Goal: Task Accomplishment & Management: Manage account settings

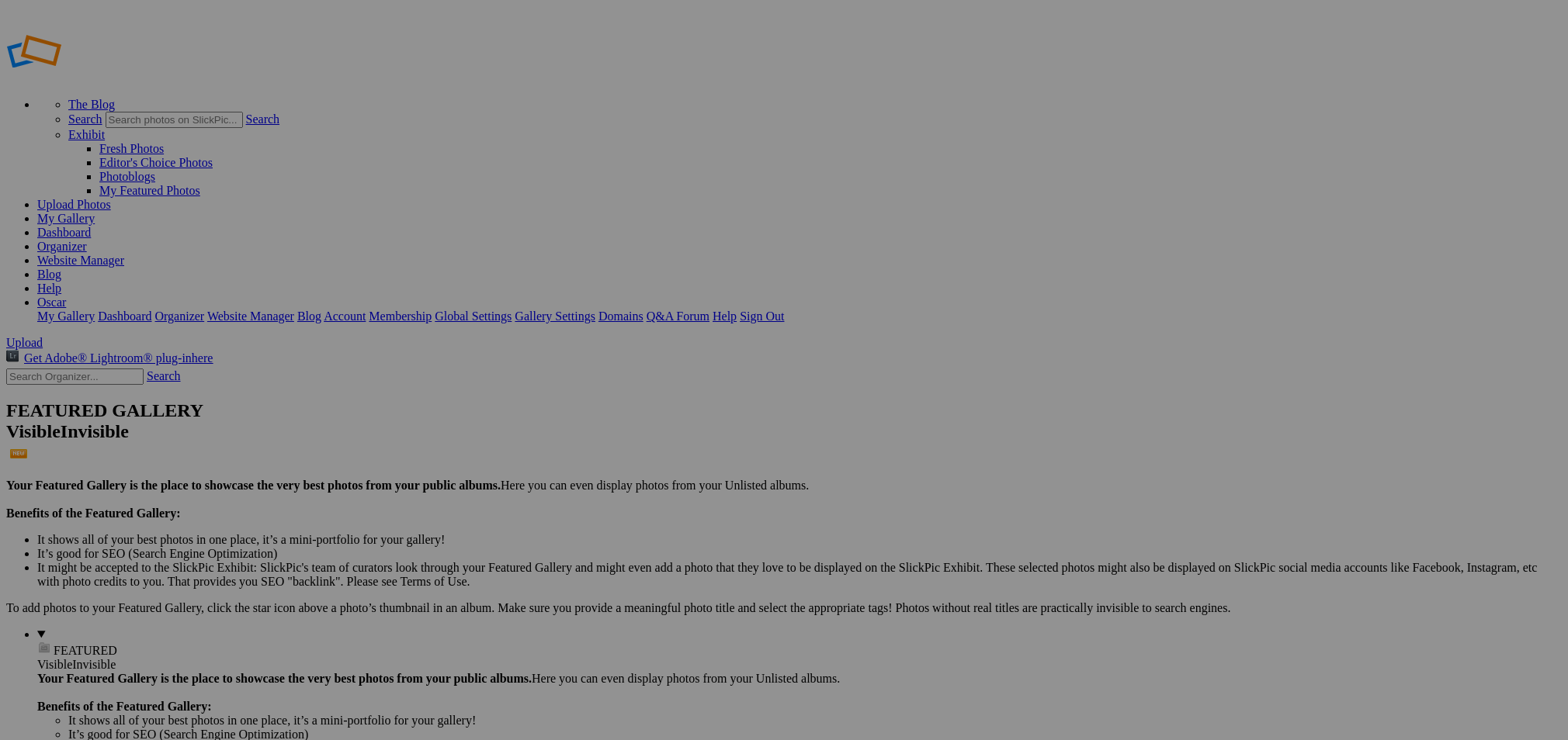
click at [94, 212] on link "My Gallery" at bounding box center [65, 219] width 57 height 14
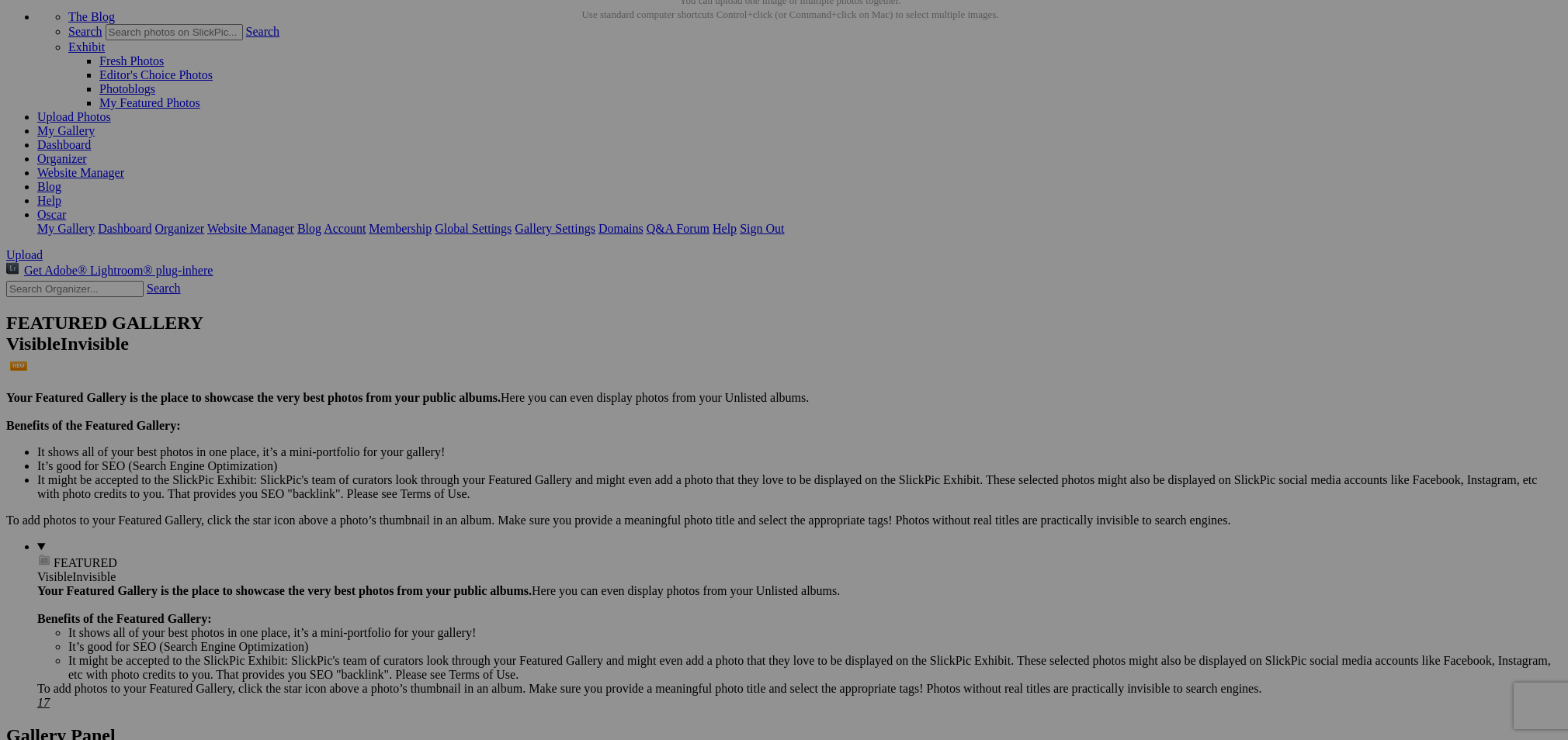
scroll to position [87, 0]
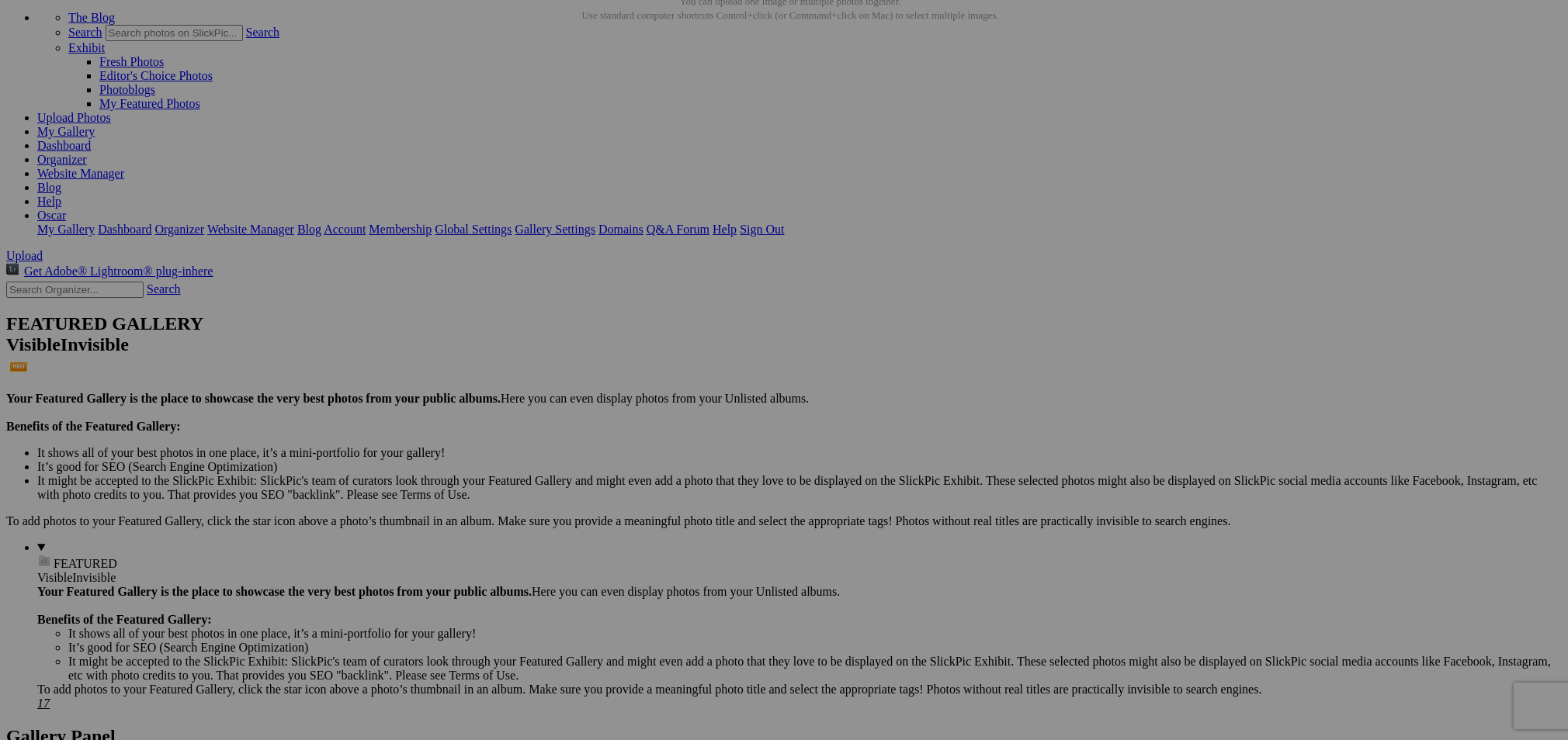
click at [681, 479] on span "Yes" at bounding box center [671, 486] width 18 height 14
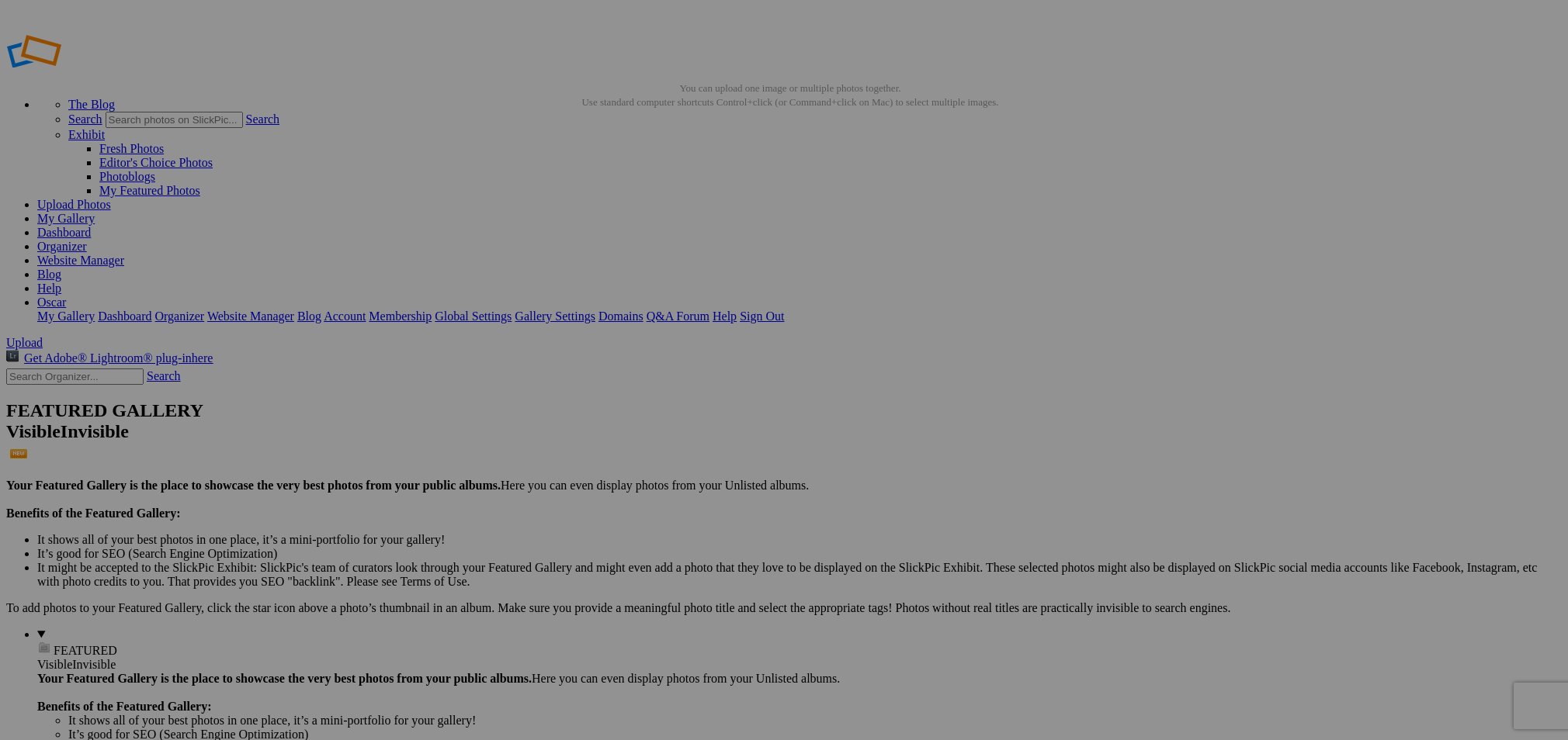
scroll to position [0, 0]
click at [94, 212] on link "My Gallery" at bounding box center [65, 219] width 57 height 14
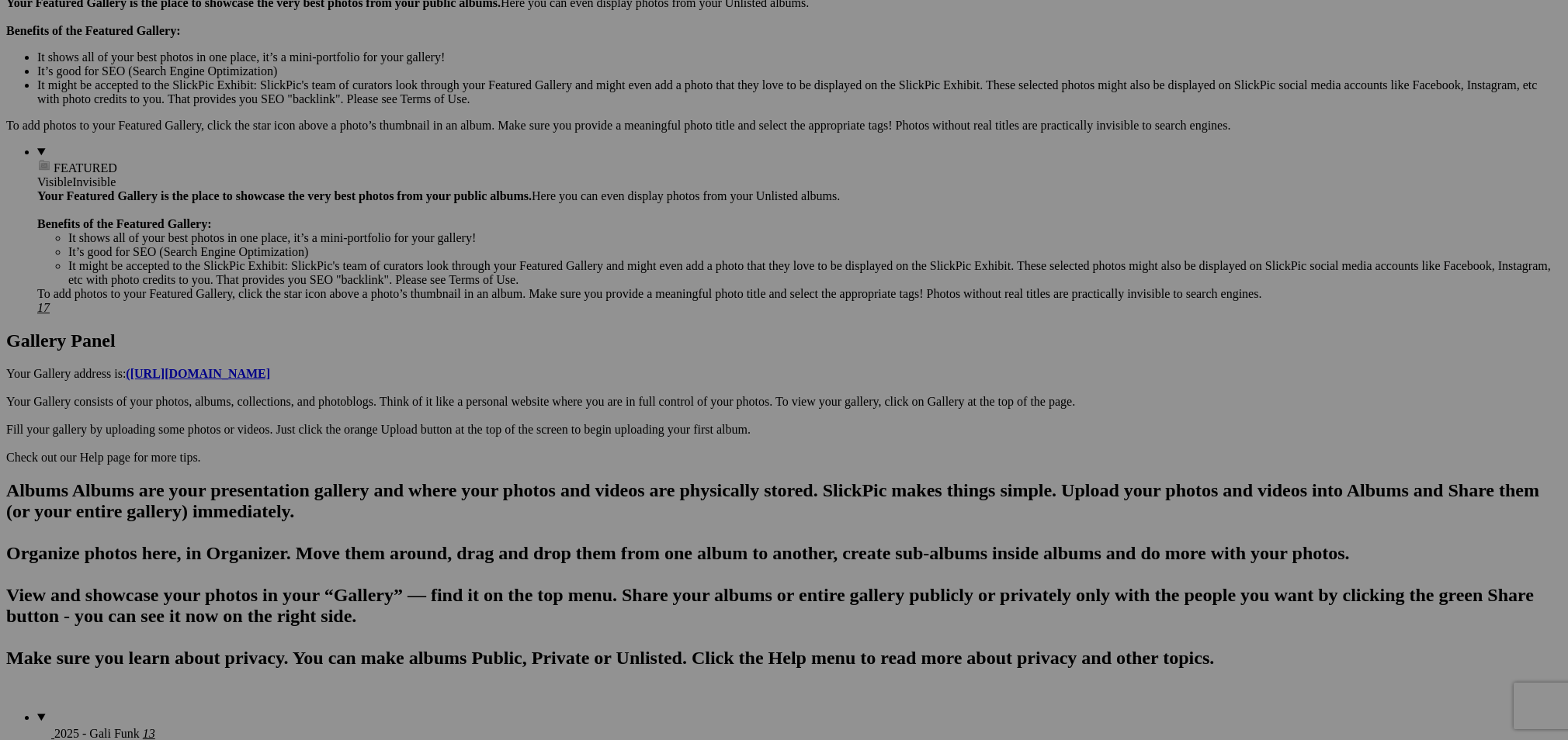
scroll to position [481, 0]
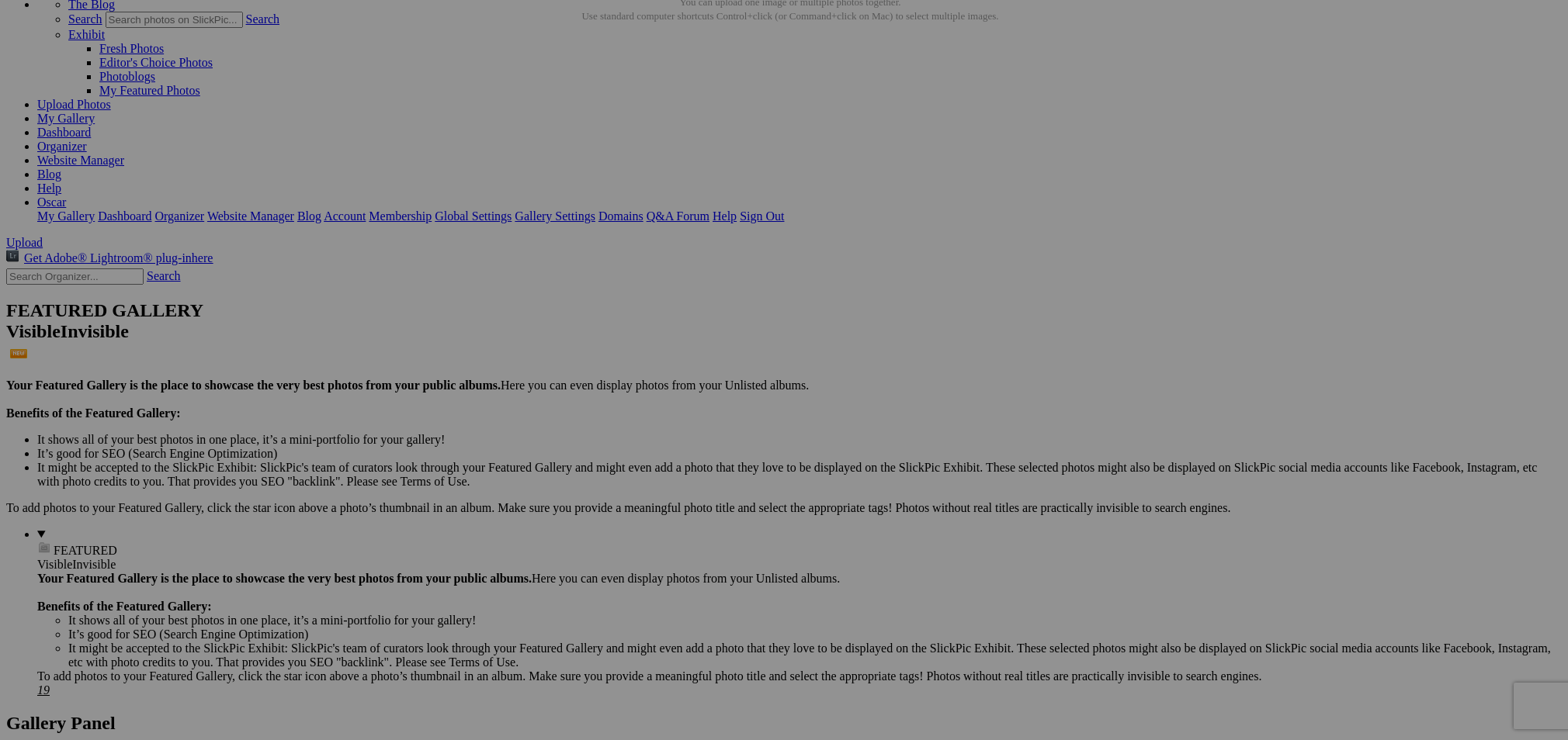
scroll to position [82, 0]
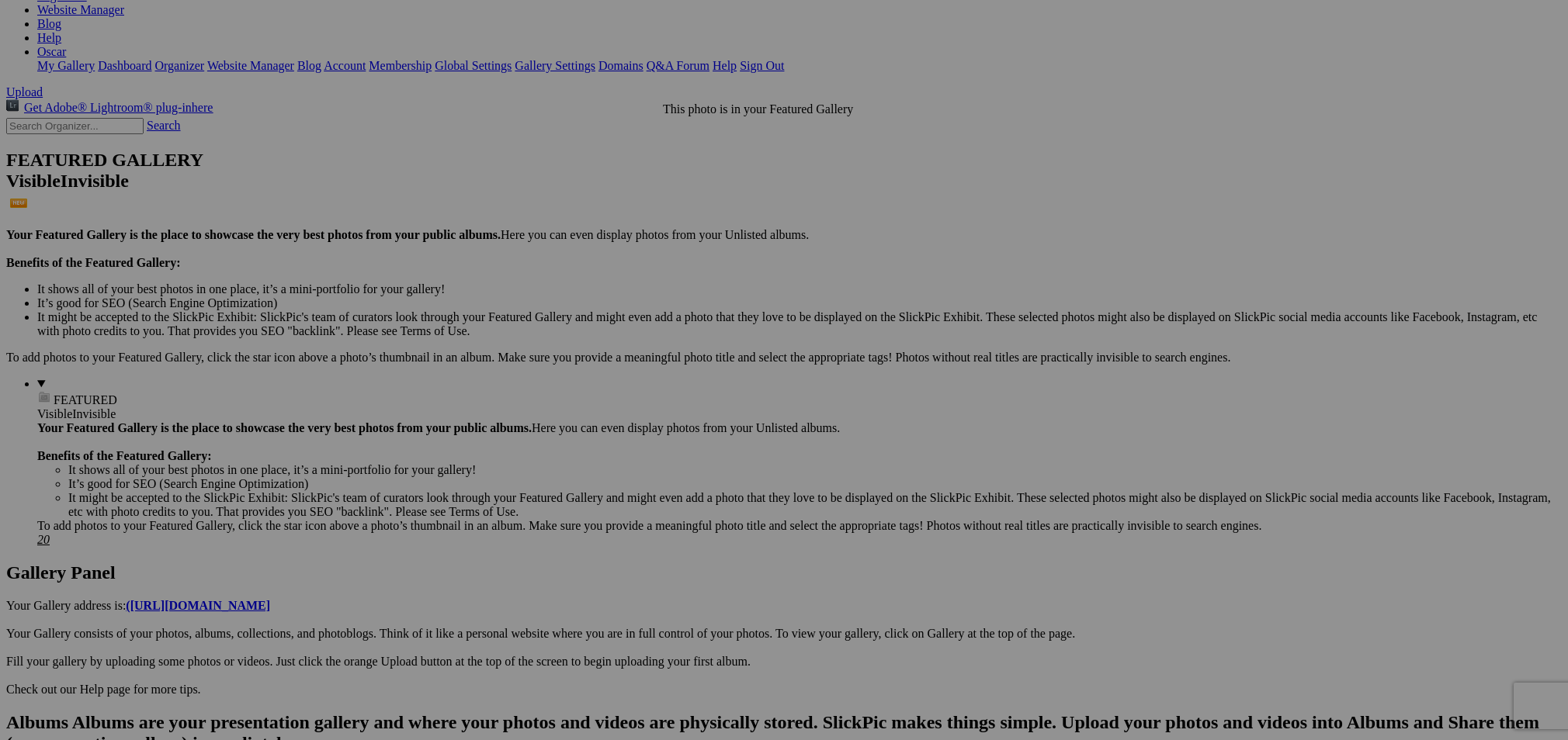
scroll to position [252, 0]
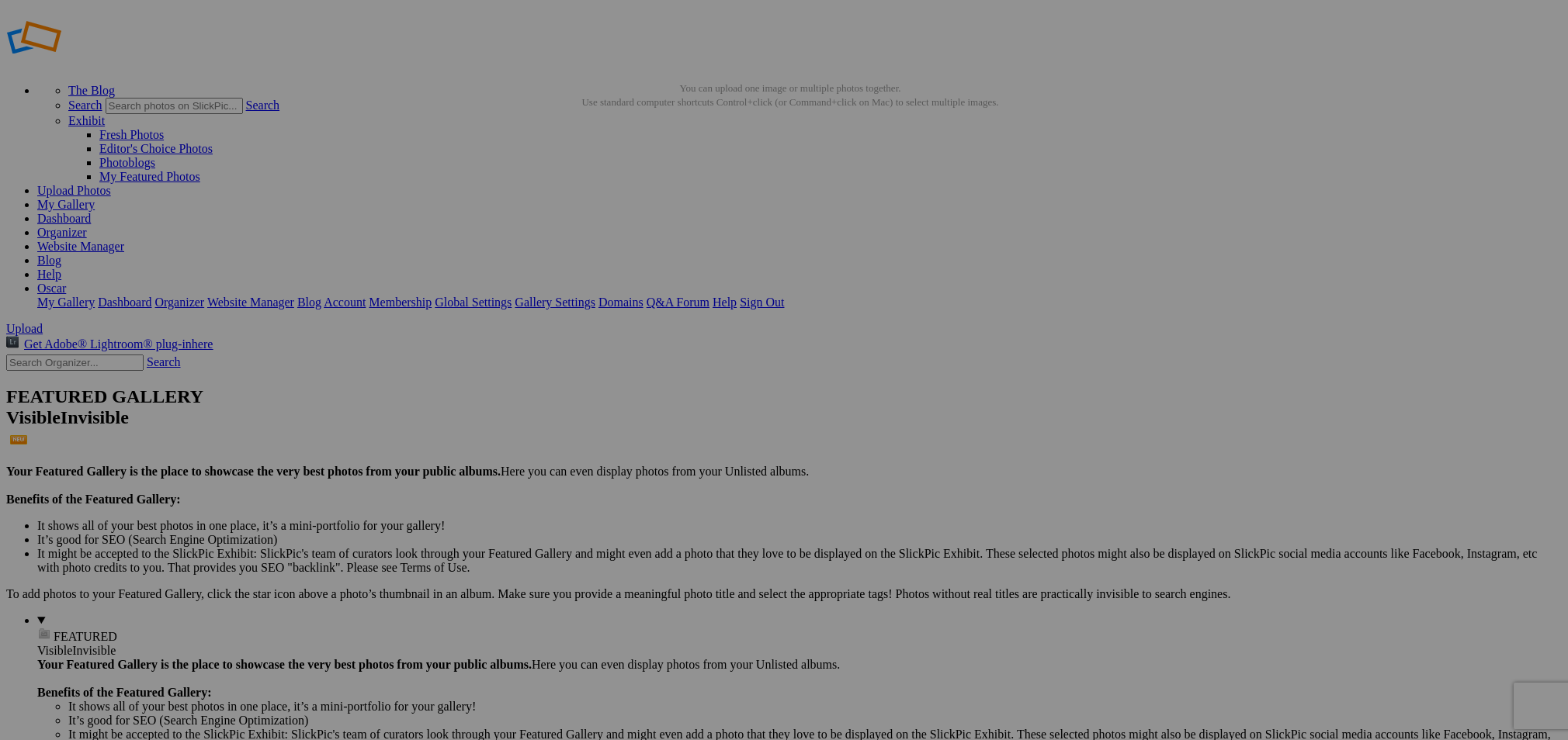
scroll to position [0, 0]
click at [94, 197] on link "My Gallery" at bounding box center [65, 204] width 57 height 14
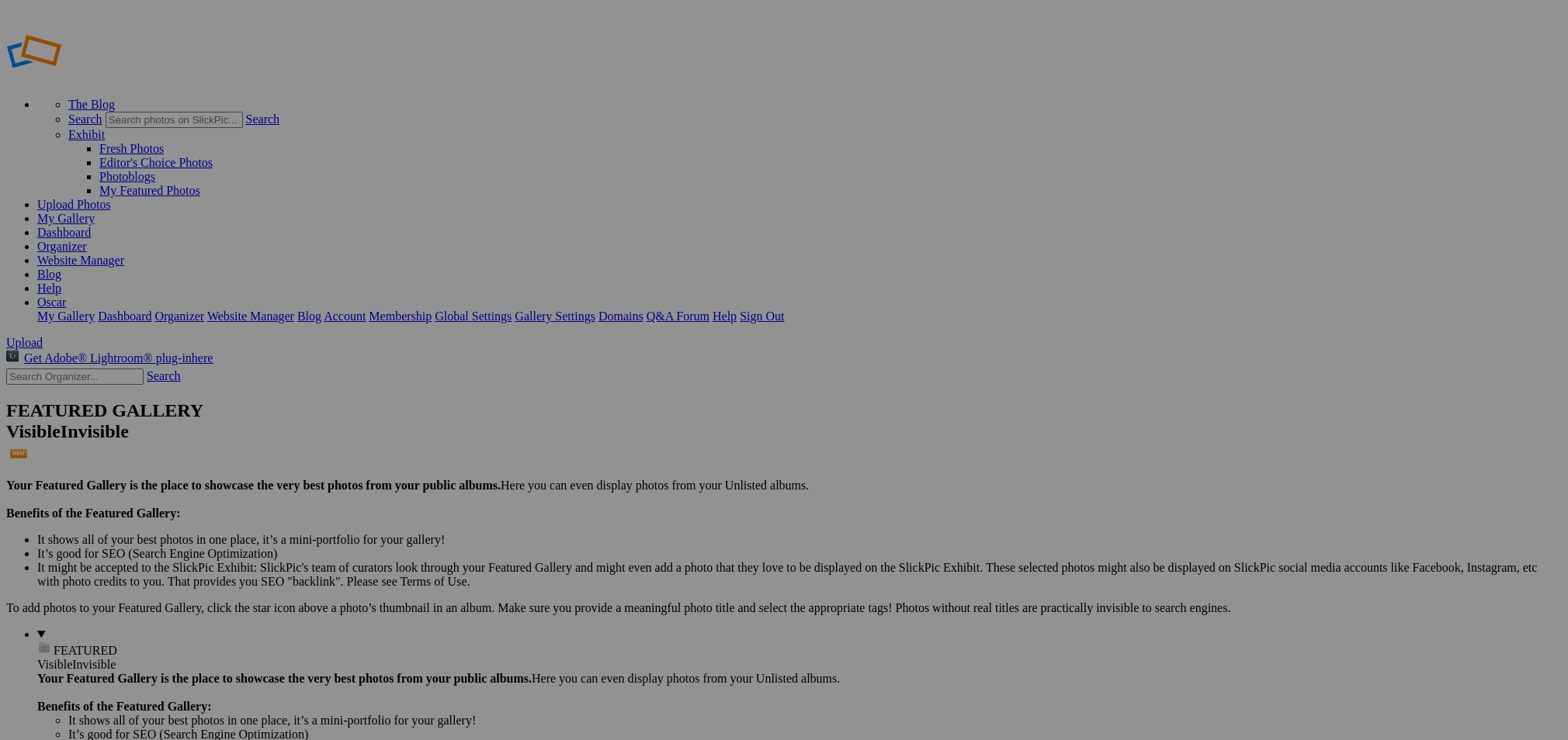
click at [125, 628] on details "FEATURED Visible Invisible Your Featured Gallery is the place to showcase the v…" at bounding box center [799, 713] width 1524 height 170
drag, startPoint x: 1395, startPoint y: 431, endPoint x: 277, endPoint y: 197, distance: 1142.2
drag, startPoint x: 1394, startPoint y: 435, endPoint x: 381, endPoint y: 198, distance: 1040.4
drag, startPoint x: 436, startPoint y: 631, endPoint x: 498, endPoint y: 189, distance: 446.3
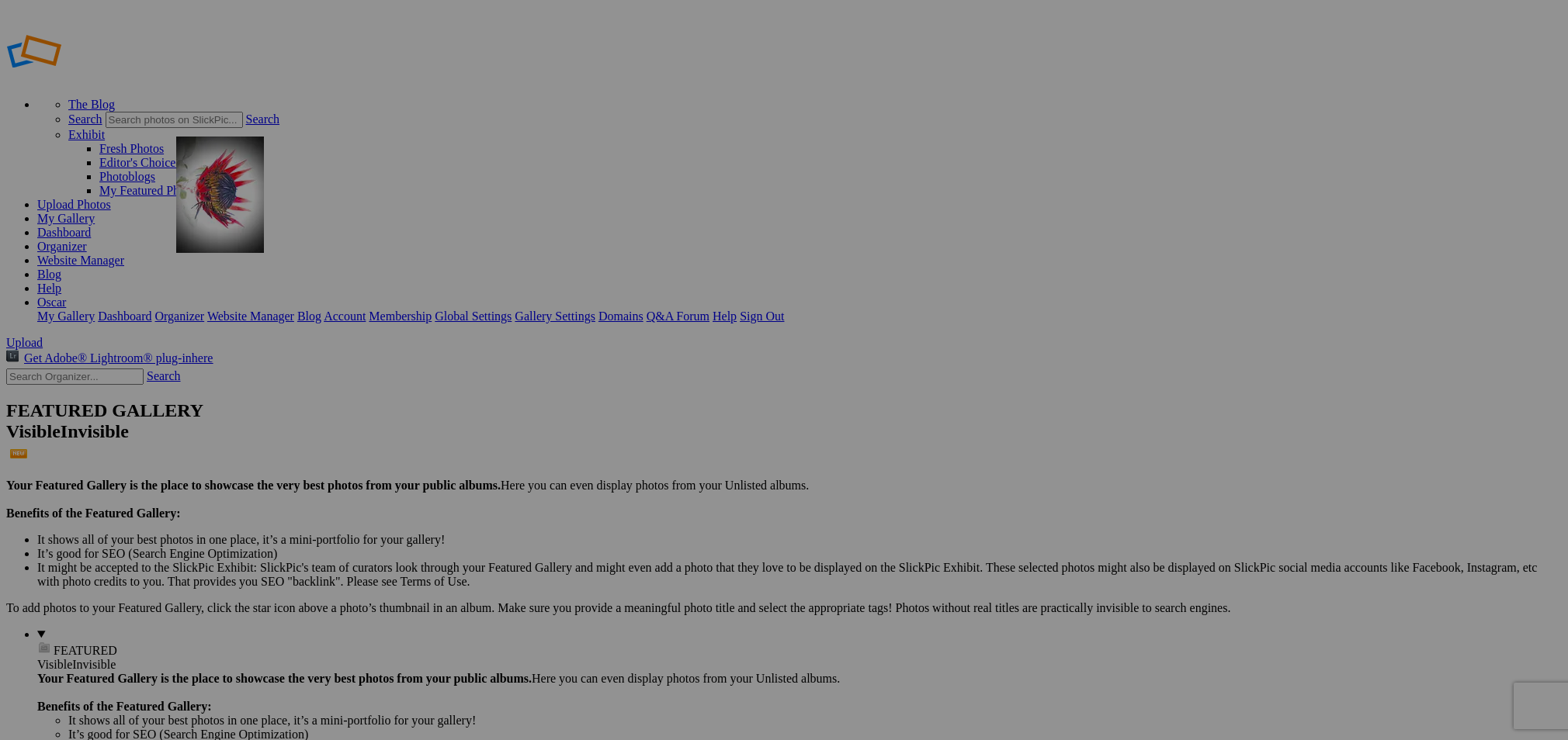
drag, startPoint x: 421, startPoint y: 435, endPoint x: 398, endPoint y: 236, distance: 200.3
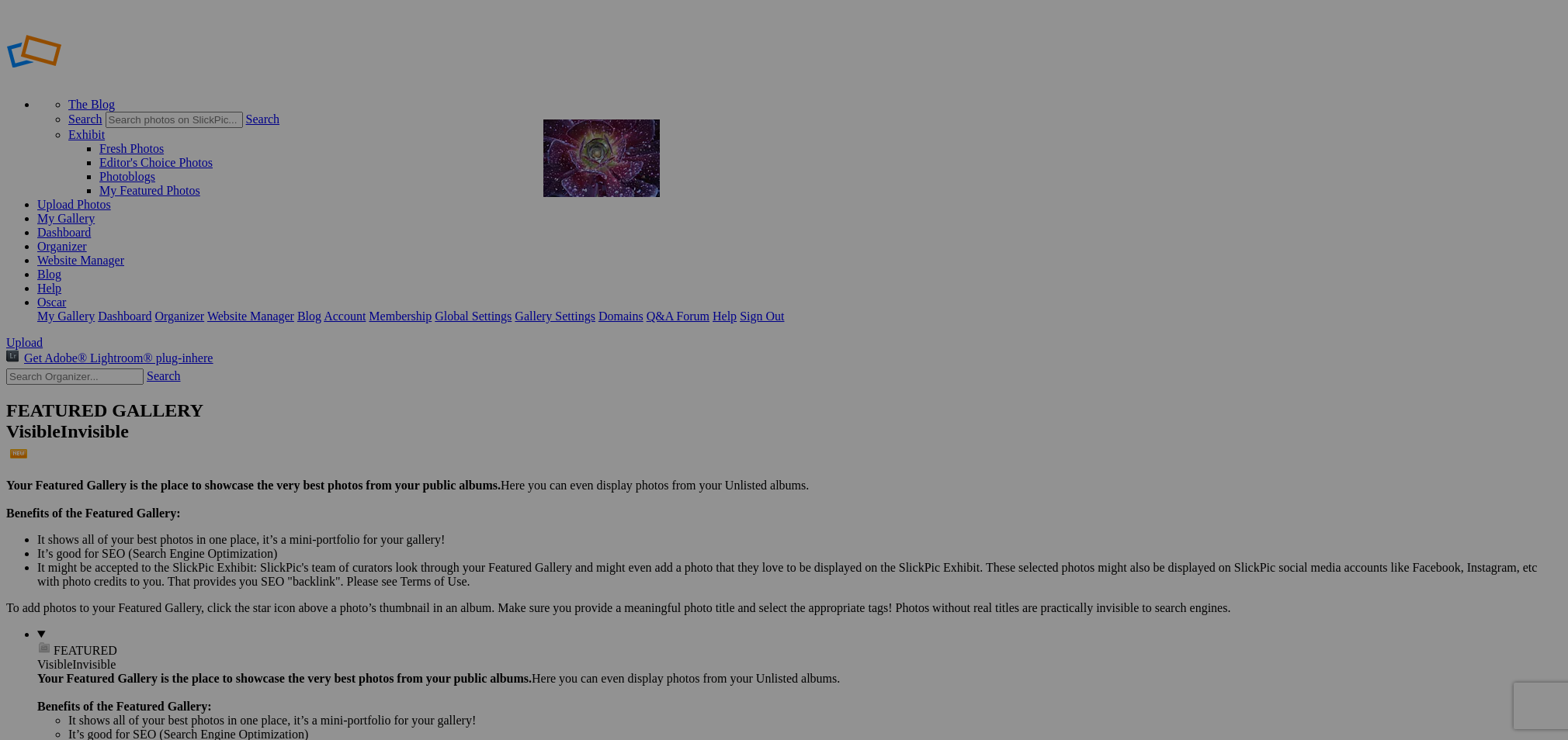
drag, startPoint x: 437, startPoint y: 626, endPoint x: 766, endPoint y: 231, distance: 514.1
drag, startPoint x: 995, startPoint y: 229, endPoint x: 451, endPoint y: 617, distance: 668.2
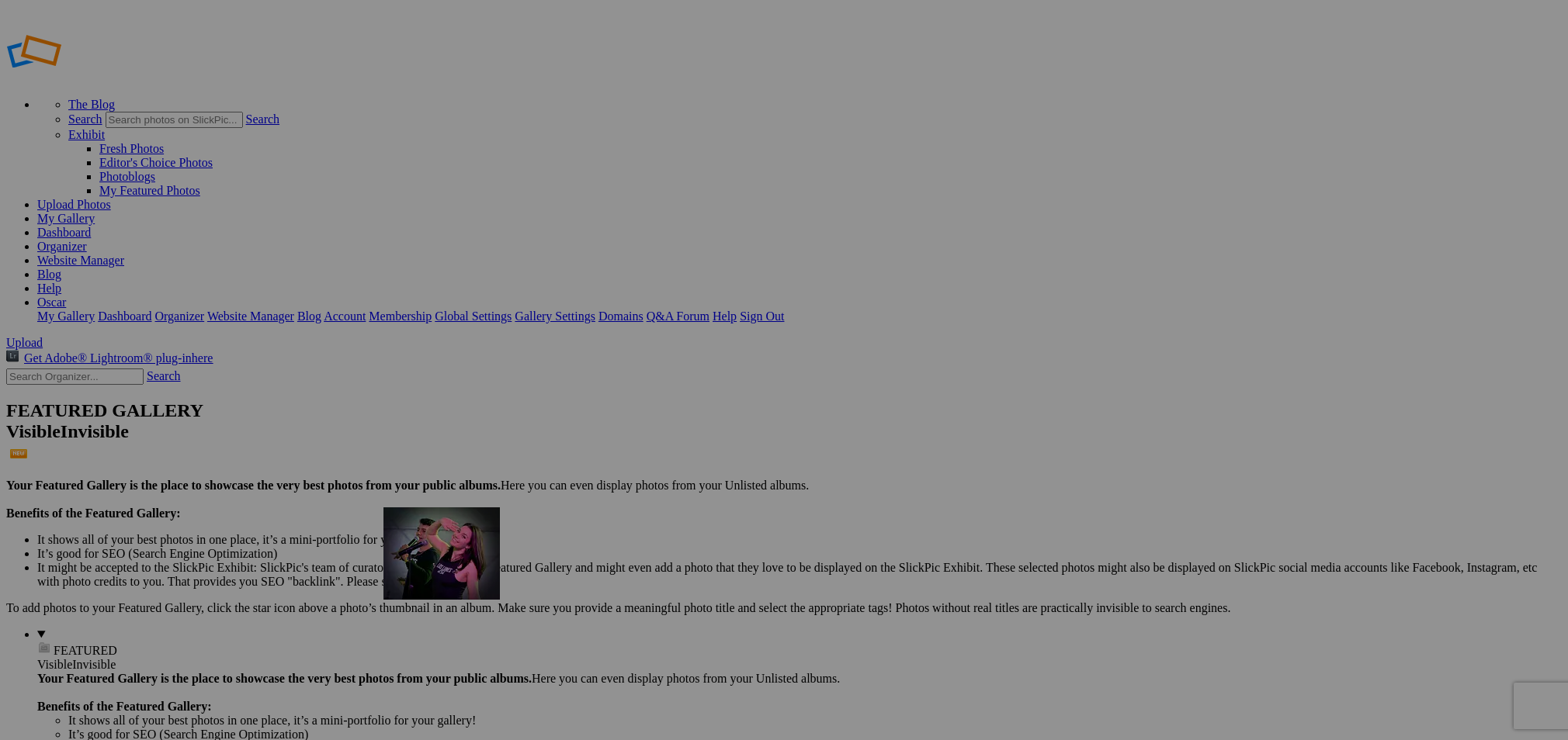
drag, startPoint x: 422, startPoint y: 628, endPoint x: 615, endPoint y: 617, distance: 193.3
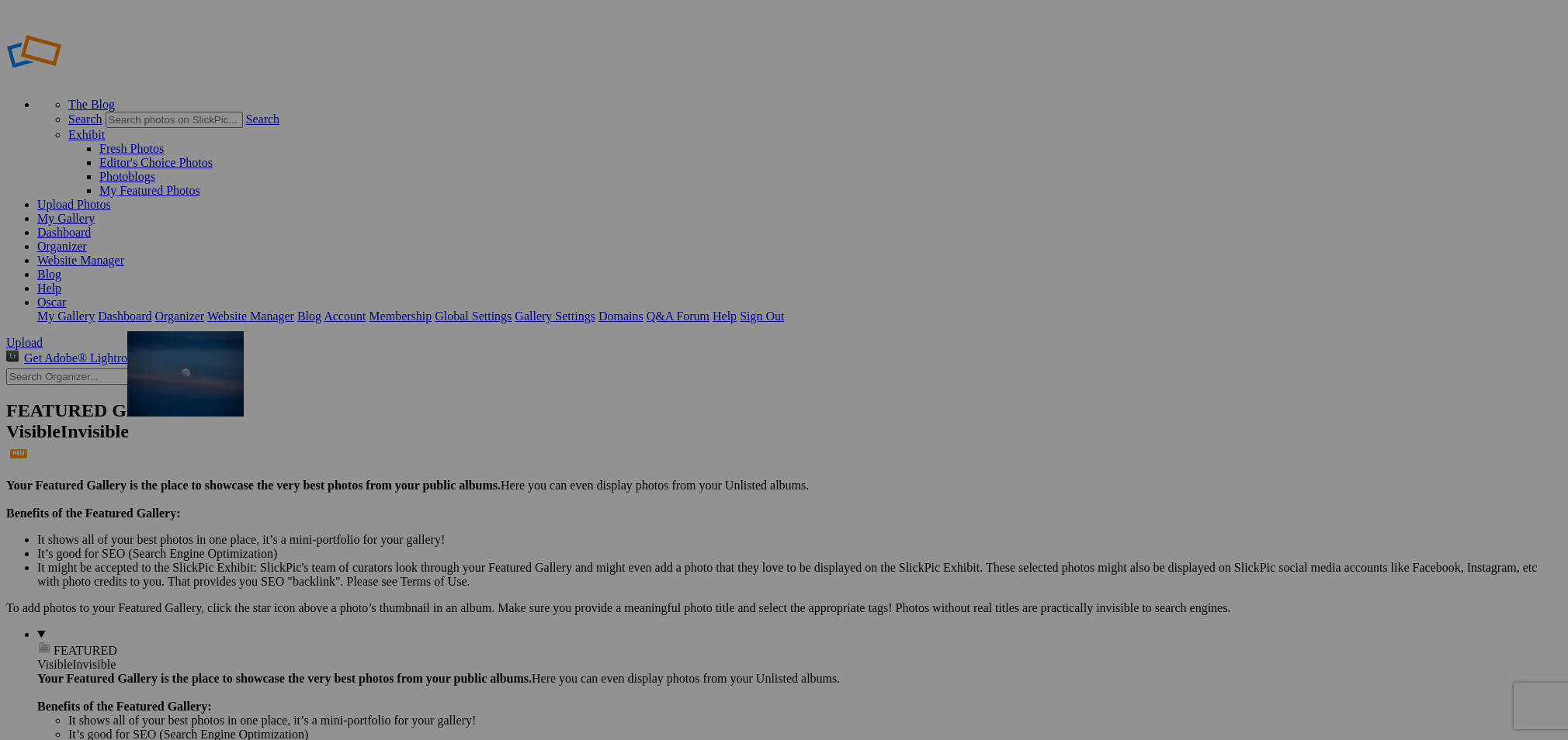
drag, startPoint x: 286, startPoint y: 641, endPoint x: 352, endPoint y: 440, distance: 211.6
drag, startPoint x: 423, startPoint y: 612, endPoint x: 509, endPoint y: 443, distance: 189.6
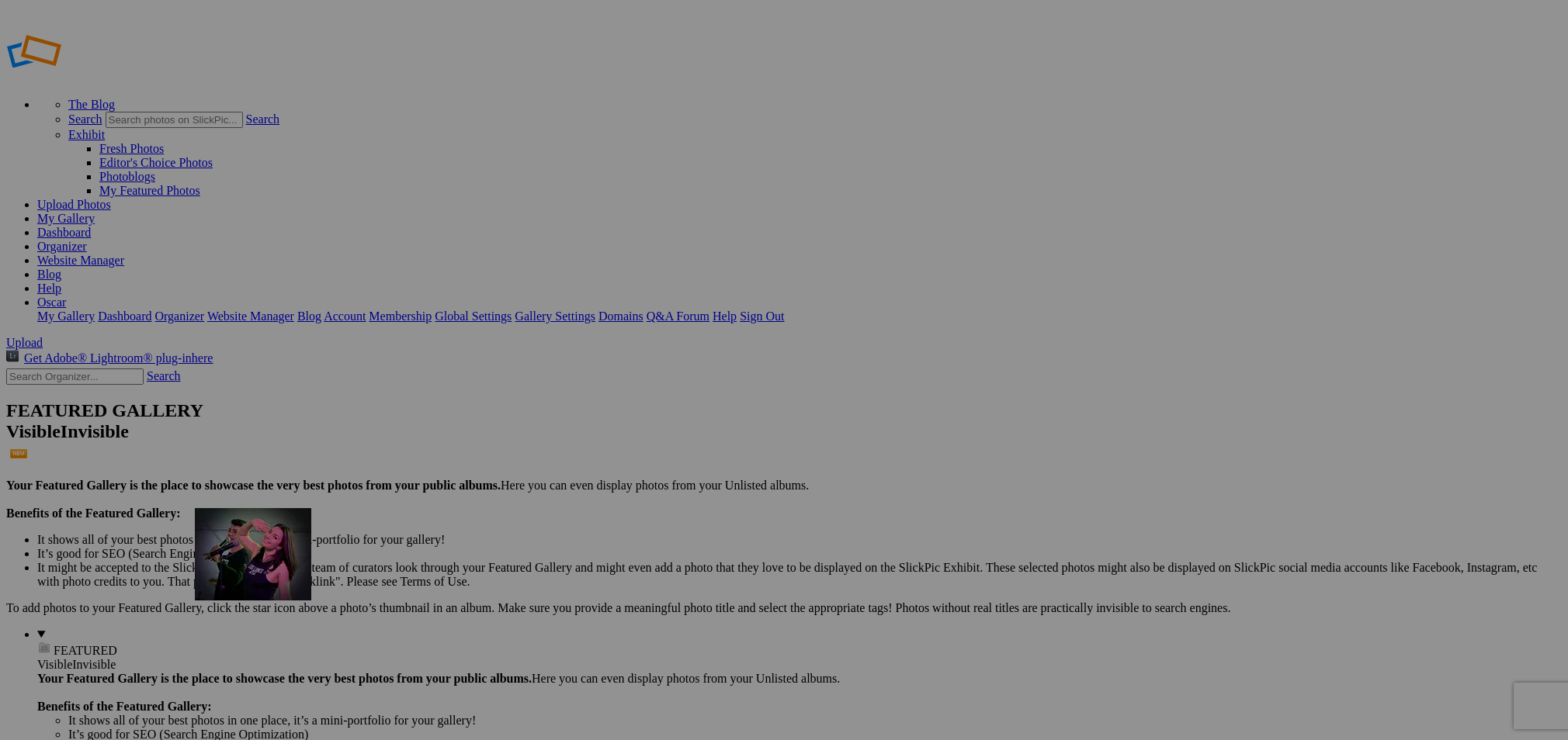
drag, startPoint x: 576, startPoint y: 626, endPoint x: 418, endPoint y: 620, distance: 158.1
click at [94, 212] on link "My Gallery" at bounding box center [65, 219] width 57 height 14
